Goal: Check status: Check status

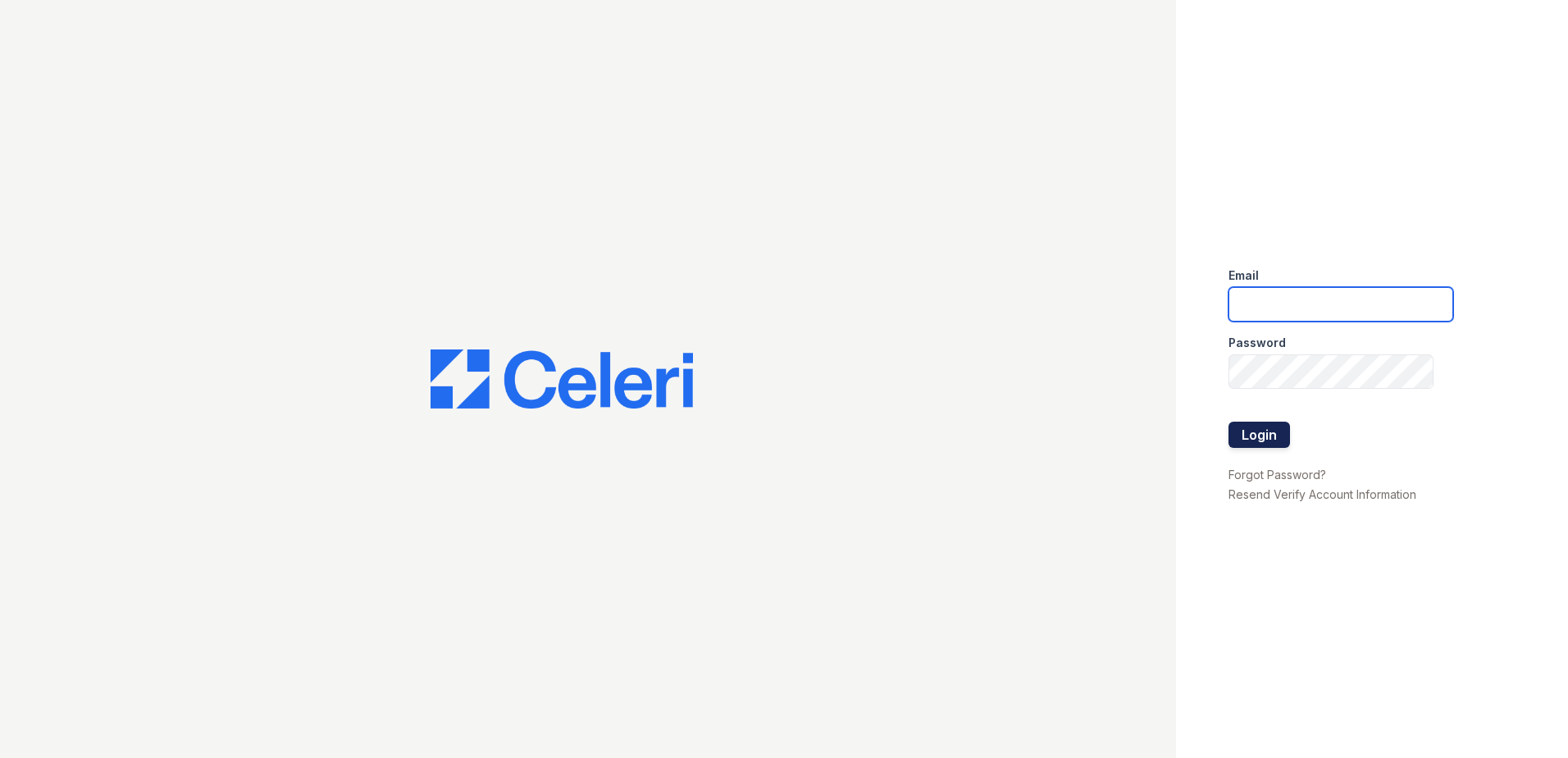
type input "renewparkone@trinity-pm.com"
click at [1239, 432] on button "Login" at bounding box center [1259, 434] width 62 height 26
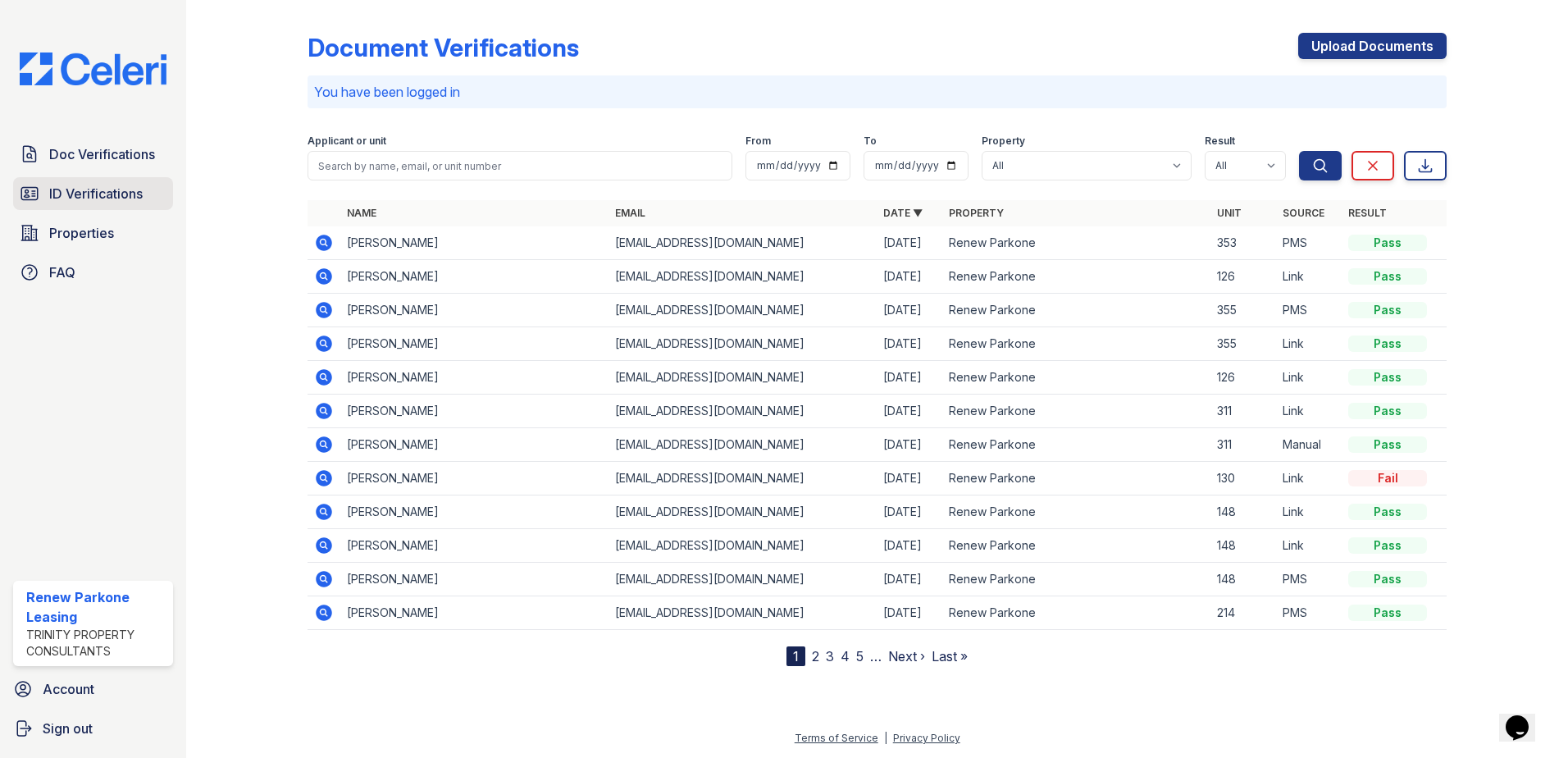
click at [62, 201] on span "ID Verifications" at bounding box center [96, 194] width 94 height 19
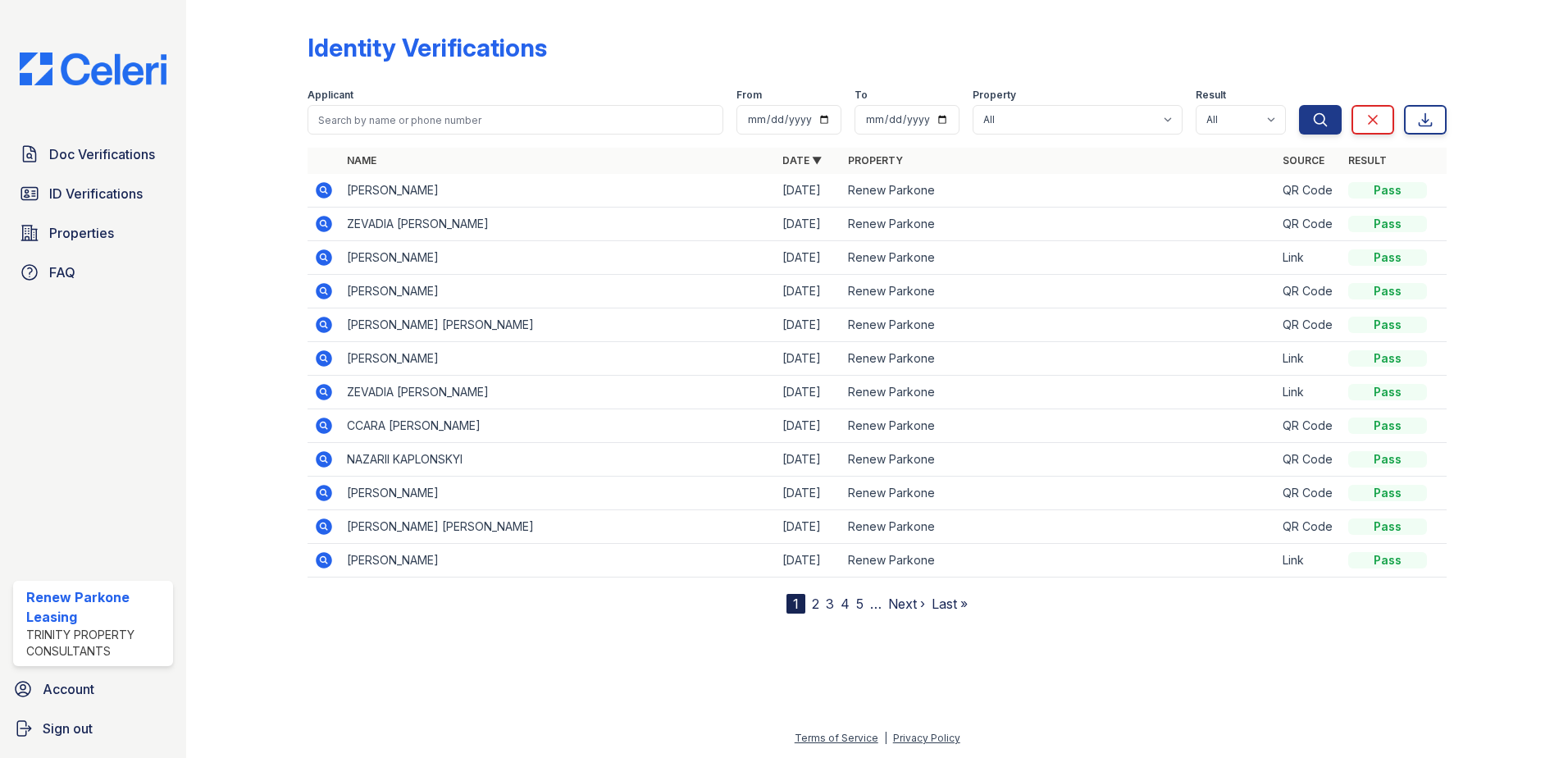
click at [324, 186] on icon at bounding box center [323, 190] width 19 height 19
